Goal: Task Accomplishment & Management: Manage account settings

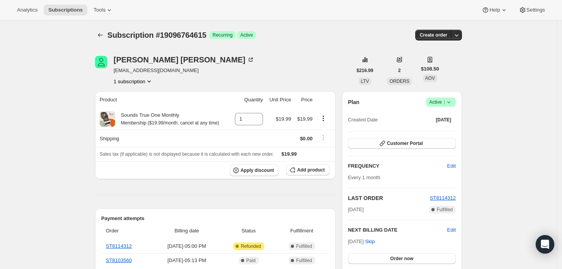
click at [43, 250] on div "Subscription #19096764615. This page is ready Subscription #19096764615 Success…" at bounding box center [278, 257] width 557 height 474
click at [440, 102] on span "Active |" at bounding box center [441, 102] width 24 height 8
click at [434, 133] on span "Cancel subscription" at bounding box center [444, 130] width 44 height 6
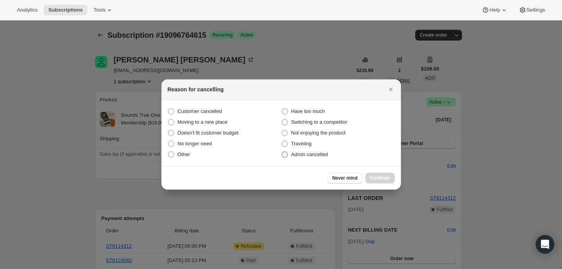
click at [312, 155] on span "Admin cancelled" at bounding box center [309, 155] width 37 height 6
click at [282, 152] on input "Admin cancelled" at bounding box center [281, 152] width 0 height 0
radio input "true"
click at [374, 173] on button "Continue" at bounding box center [379, 178] width 29 height 11
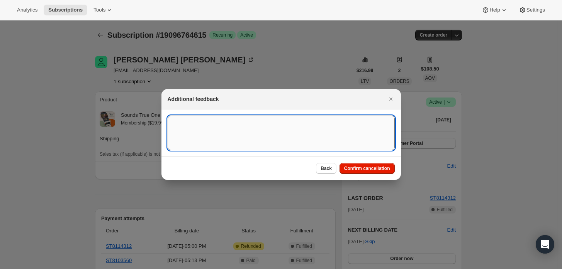
click at [334, 141] on textarea ":rbj:" at bounding box center [281, 133] width 227 height 35
paste textarea "19.99"
type textarea "19.99"
type textarea "Csutokem"
type textarea "Customer requested cancellation and refund."
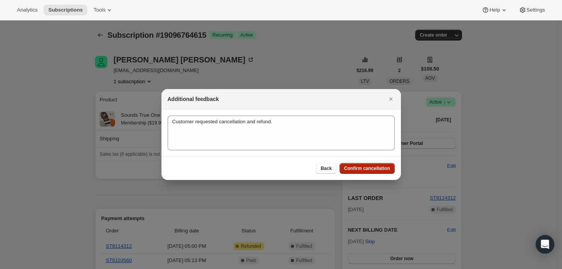
click at [375, 168] on span "Confirm cancellation" at bounding box center [367, 169] width 46 height 6
